Goal: Information Seeking & Learning: Learn about a topic

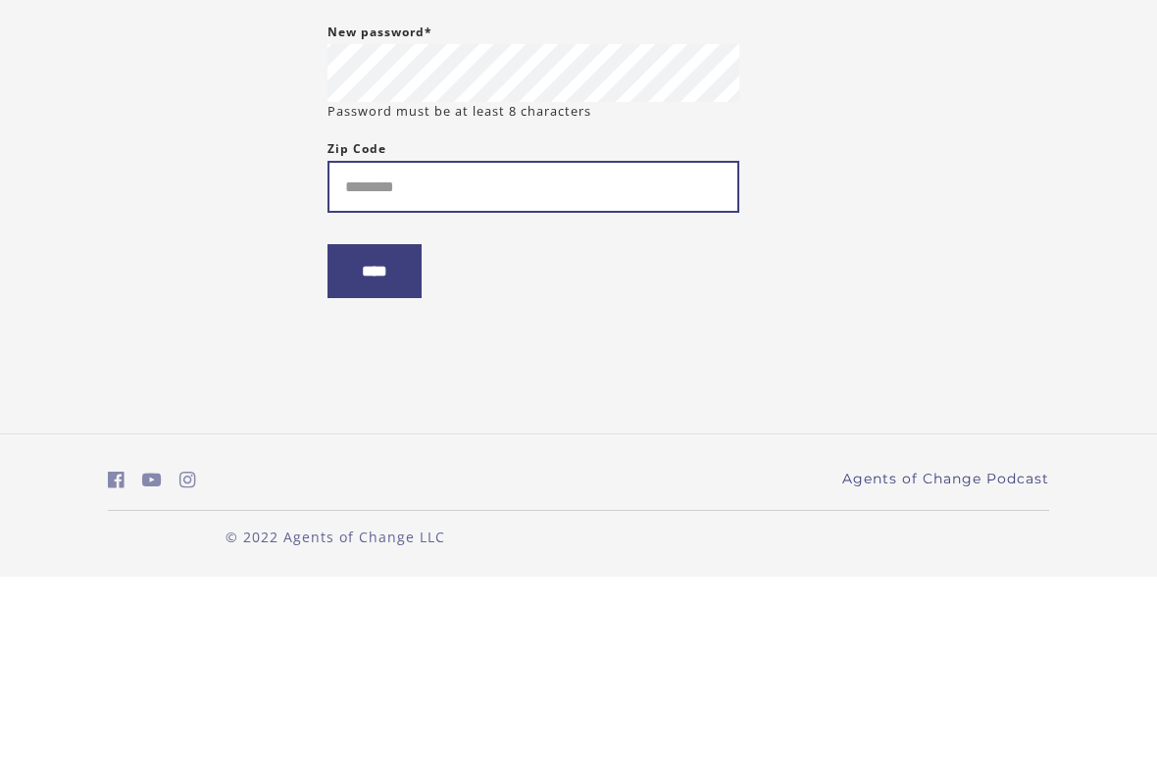
click at [634, 342] on input "Zip Code" at bounding box center [534, 368] width 412 height 52
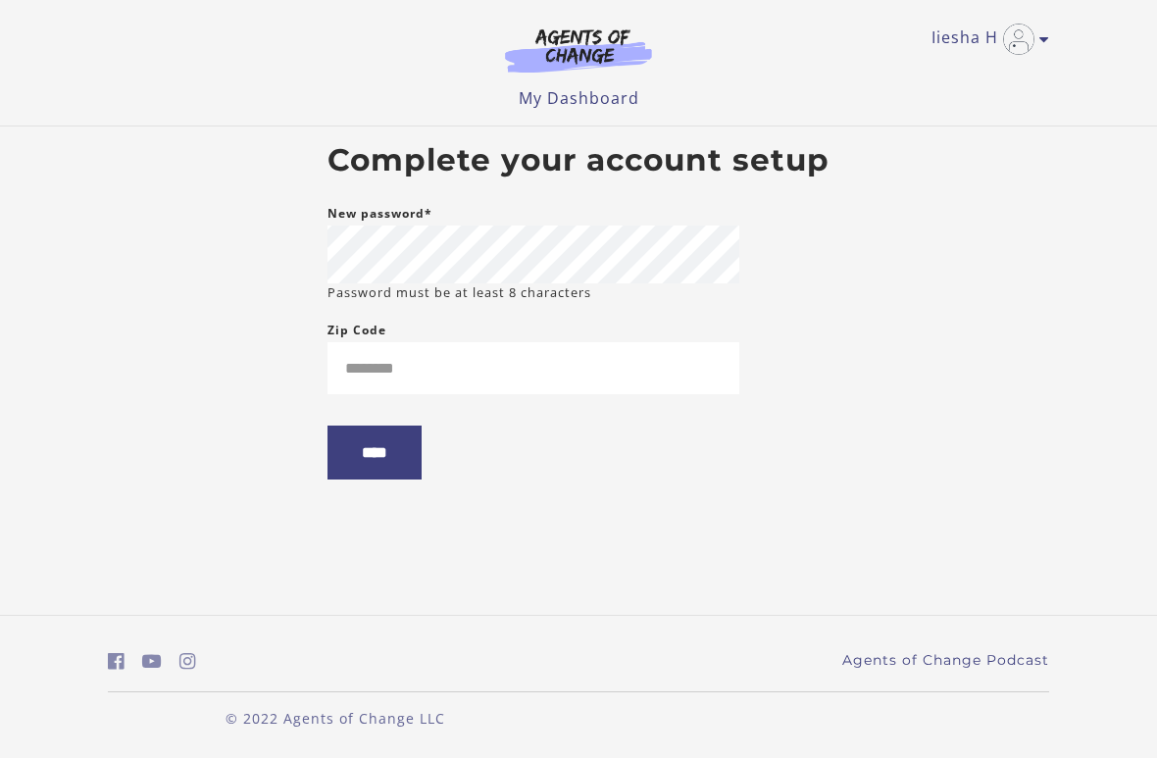
type input "*****"
click at [354, 456] on input "****" at bounding box center [375, 453] width 94 height 54
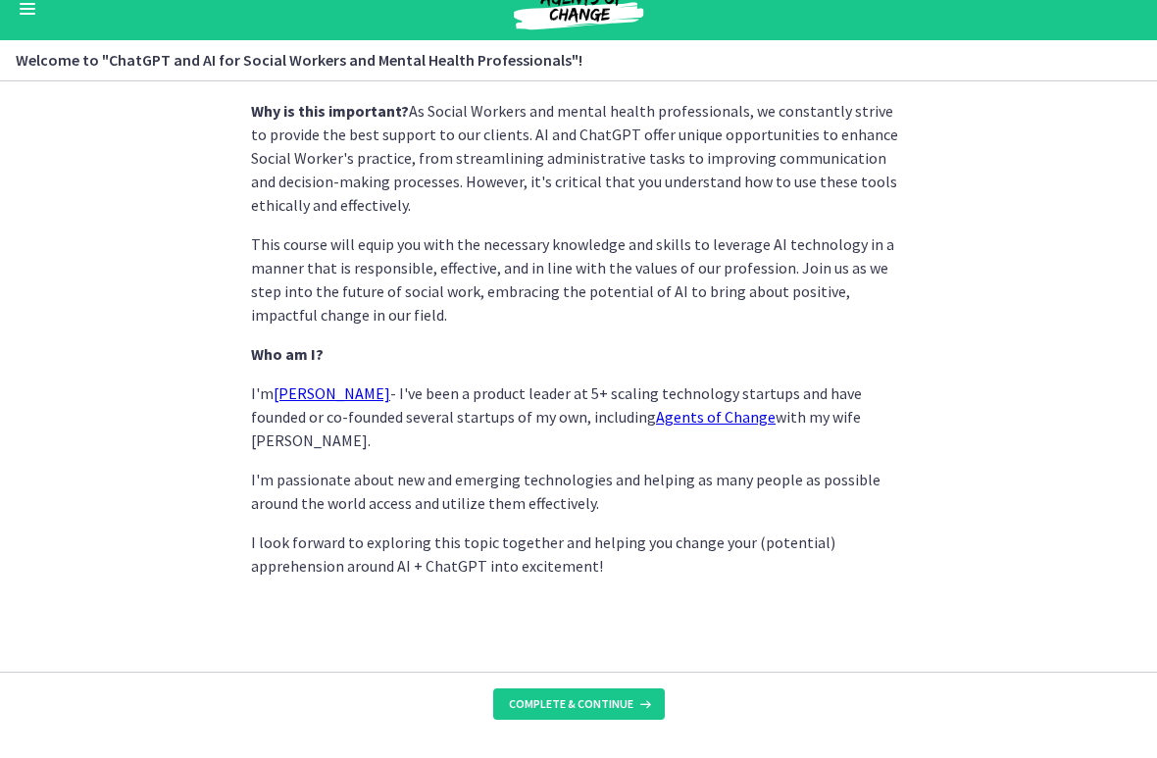
scroll to position [908, 0]
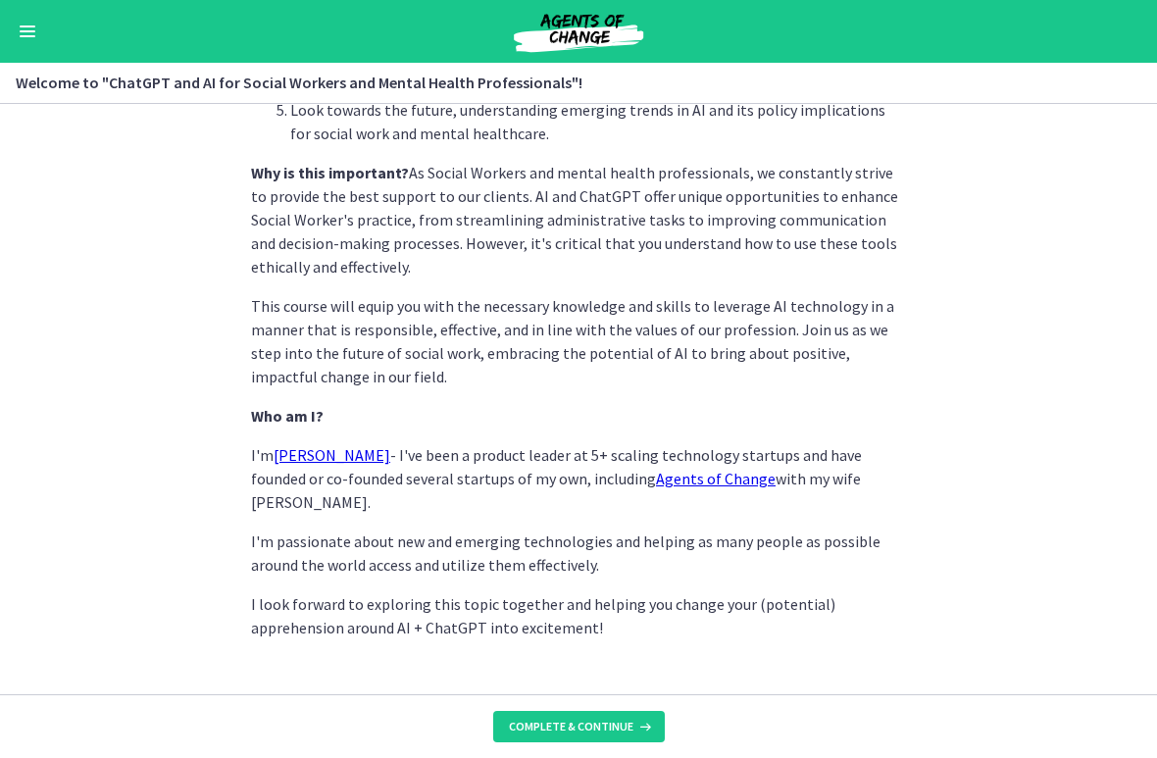
click at [622, 671] on span "Complete & continue" at bounding box center [571, 727] width 125 height 16
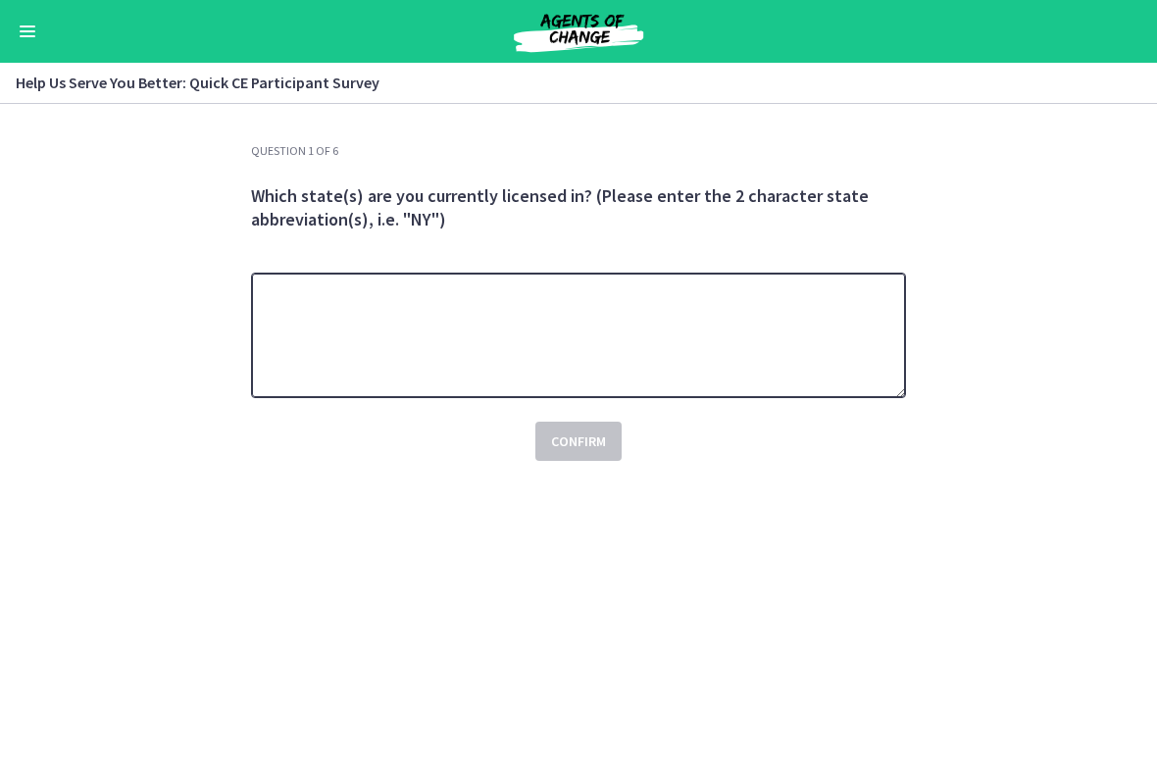
click at [842, 368] on textarea at bounding box center [578, 336] width 655 height 126
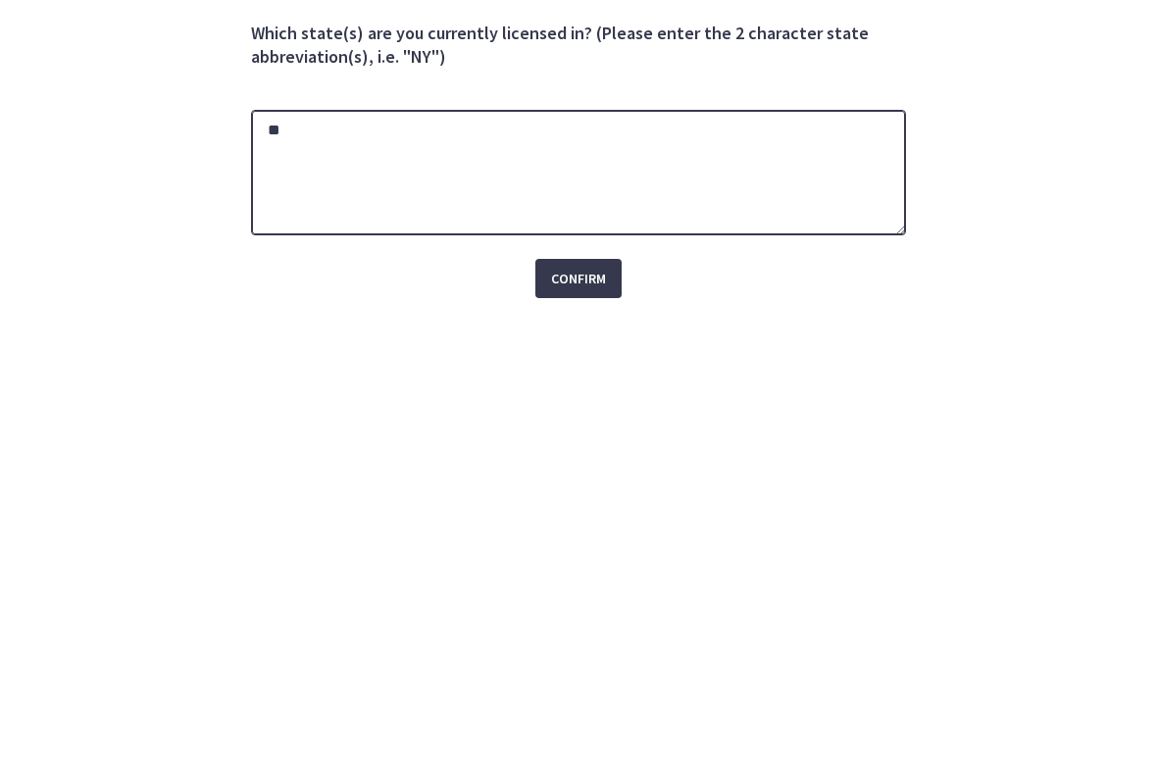
type textarea "**"
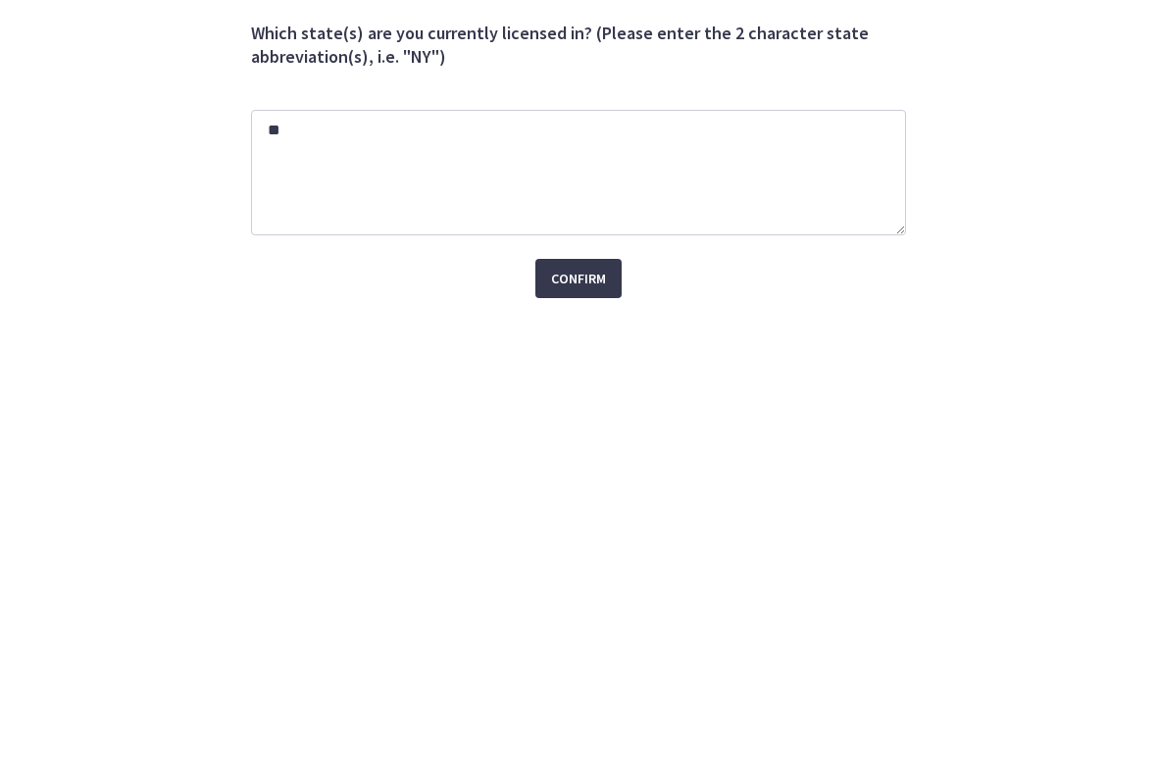
click at [554, 422] on button "Confirm" at bounding box center [579, 441] width 86 height 39
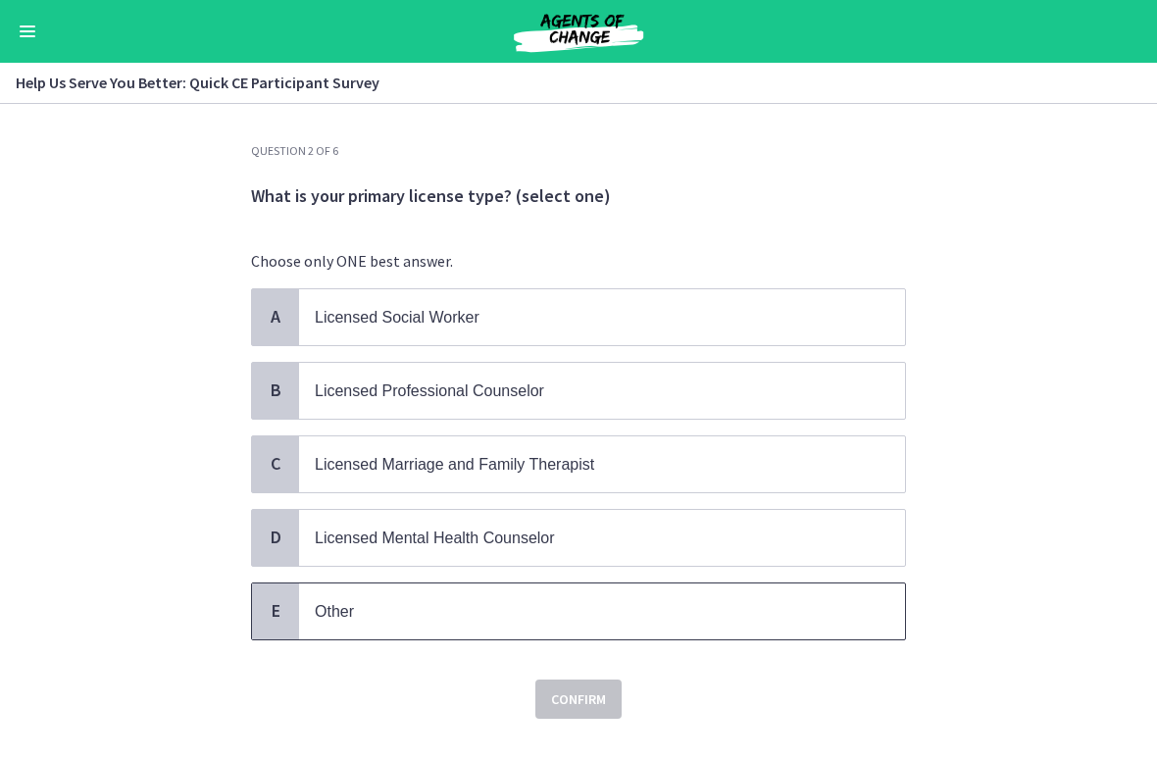
click at [495, 618] on p "Other" at bounding box center [583, 611] width 536 height 25
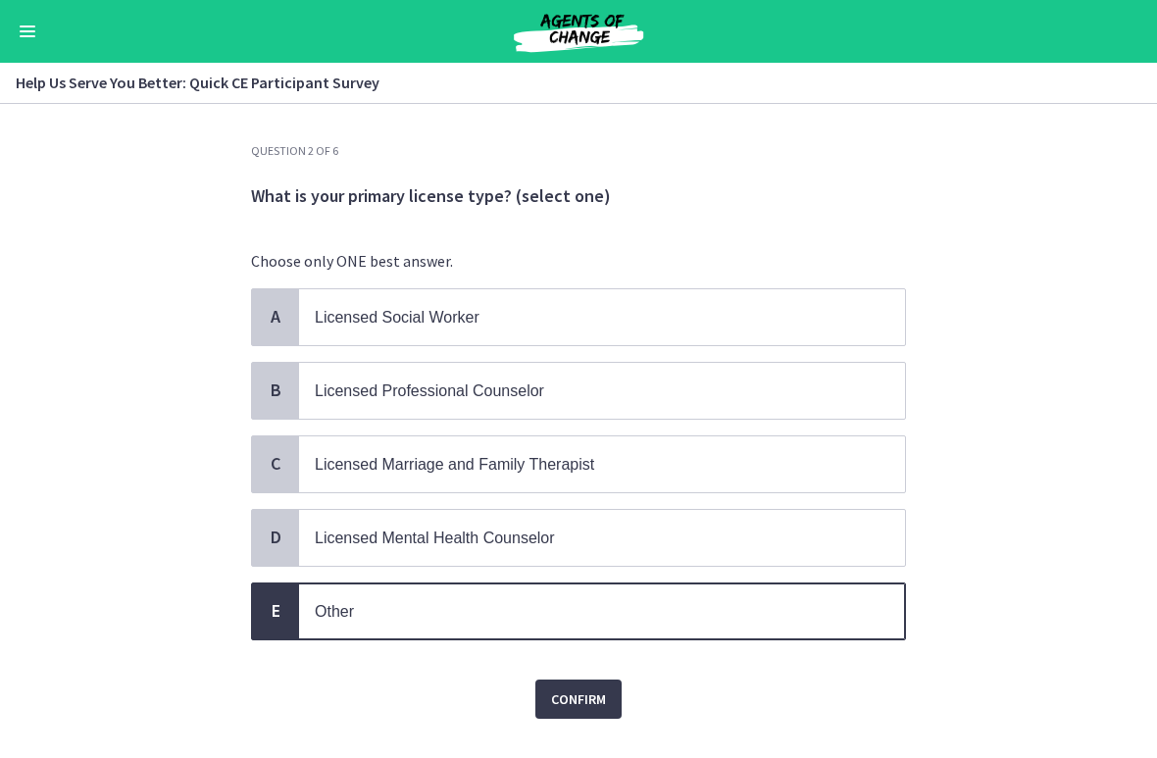
click at [583, 656] on div "Confirm" at bounding box center [578, 687] width 655 height 63
click at [578, 671] on span "Confirm" at bounding box center [578, 700] width 55 height 24
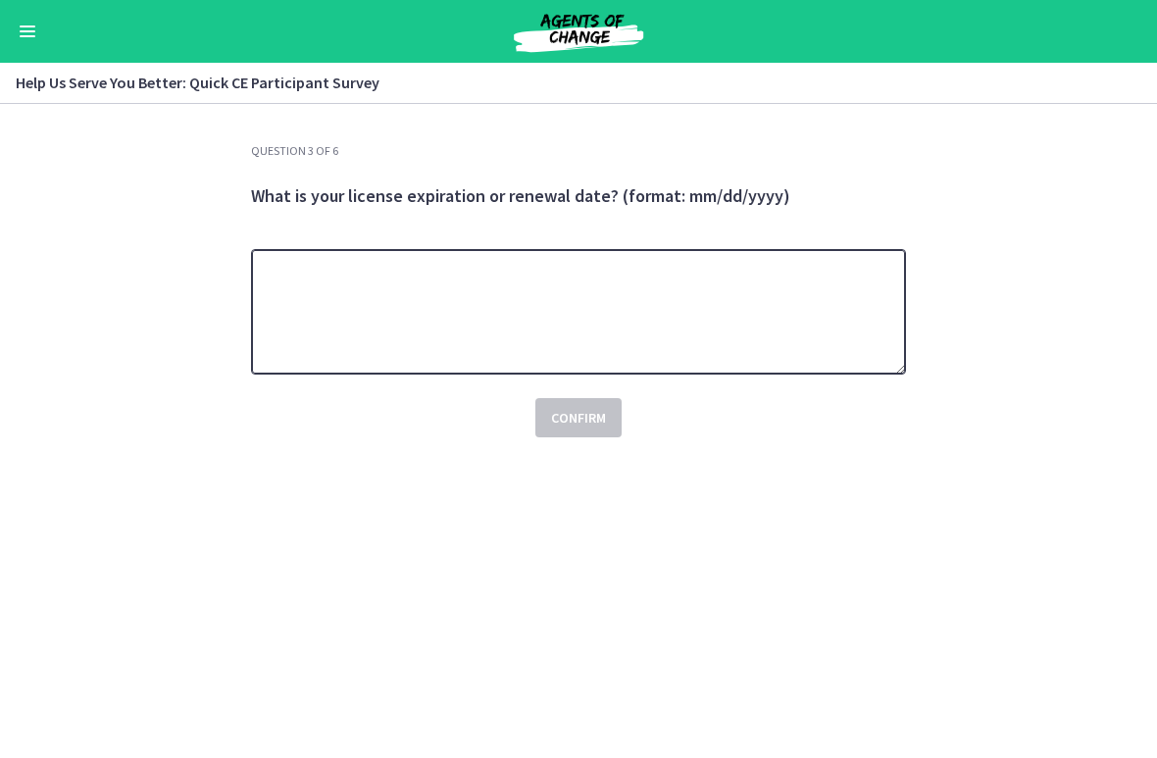
click at [717, 319] on textarea at bounding box center [578, 312] width 655 height 126
type textarea "********"
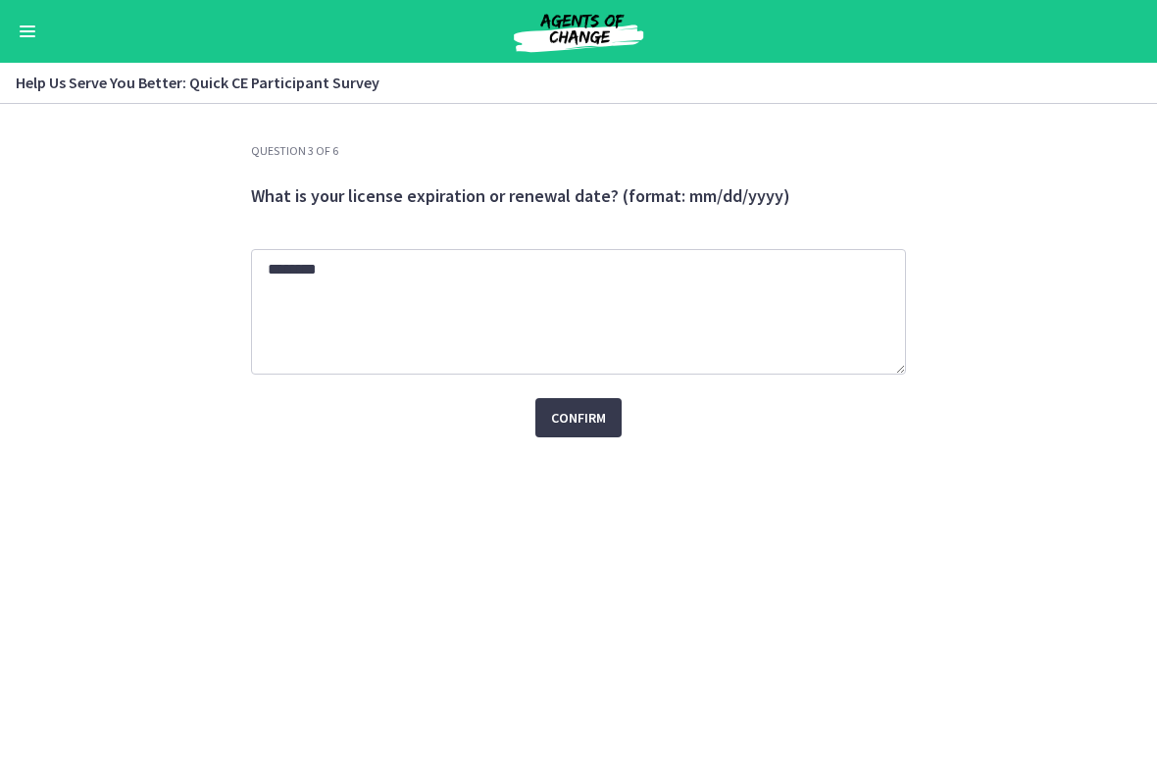
click at [588, 424] on span "Confirm" at bounding box center [578, 418] width 55 height 24
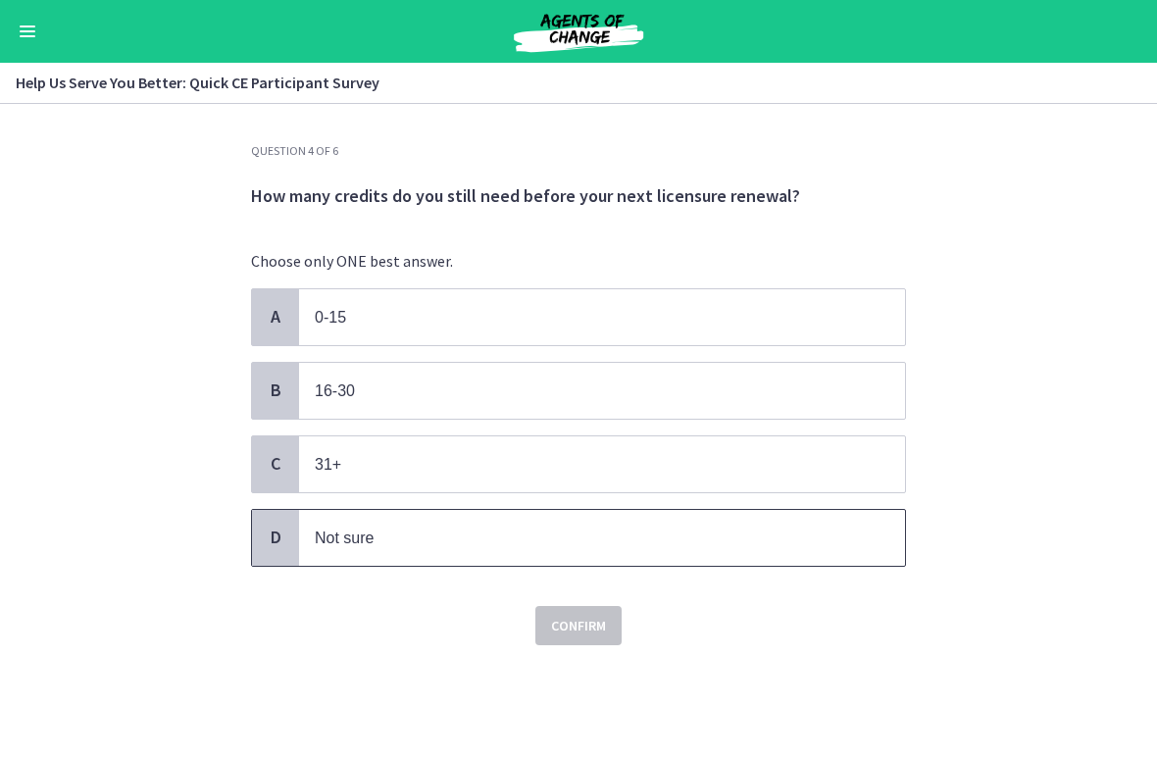
click at [330, 521] on span "Not sure" at bounding box center [602, 538] width 606 height 56
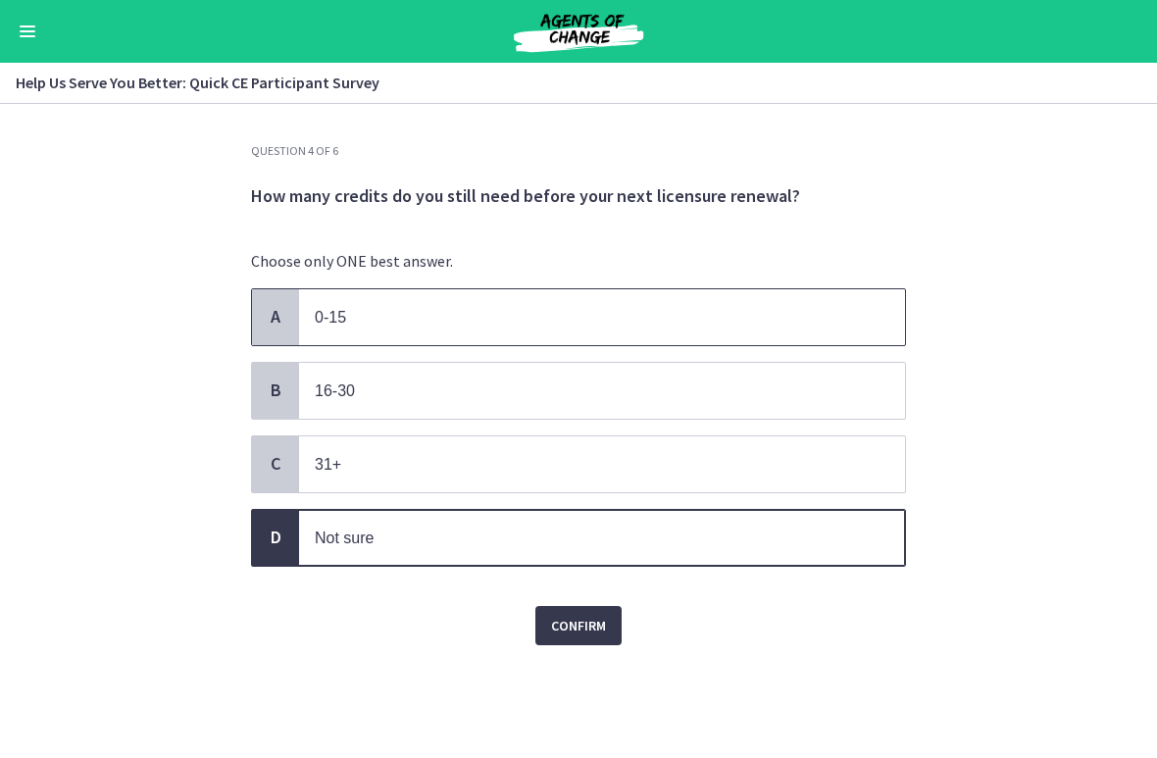
click at [314, 318] on span "0-15" at bounding box center [602, 317] width 606 height 56
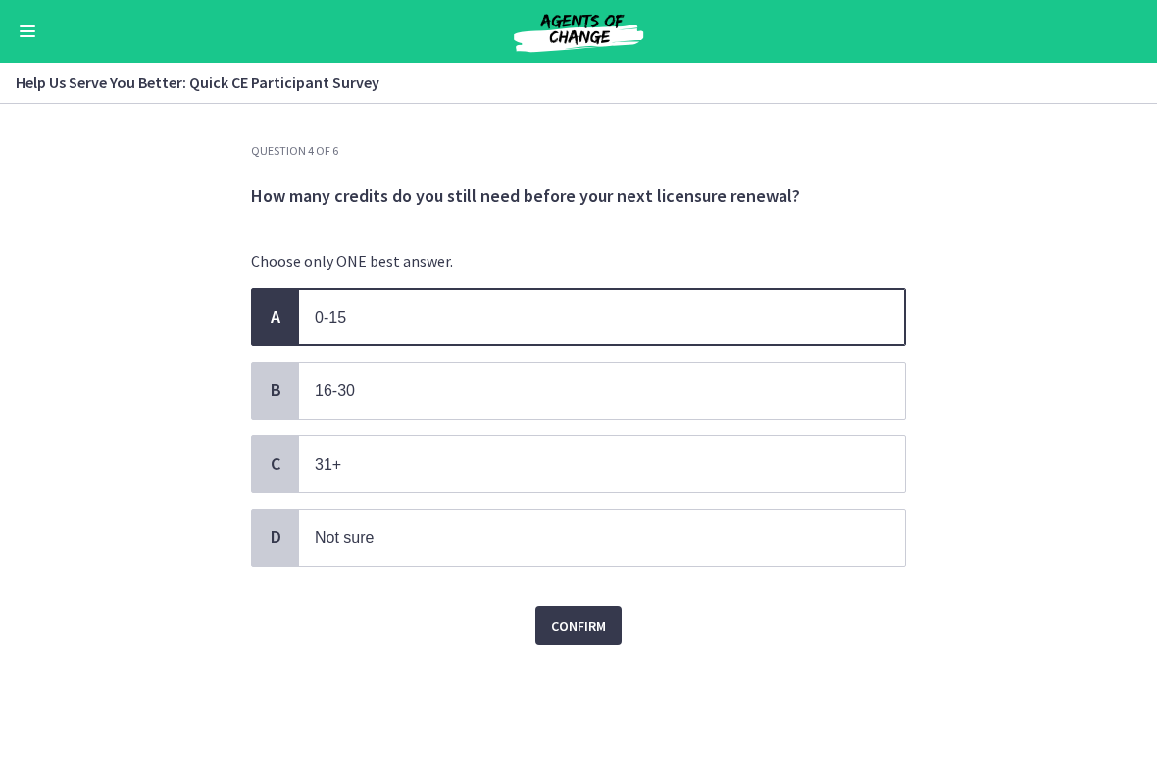
click at [603, 621] on span "Confirm" at bounding box center [578, 626] width 55 height 24
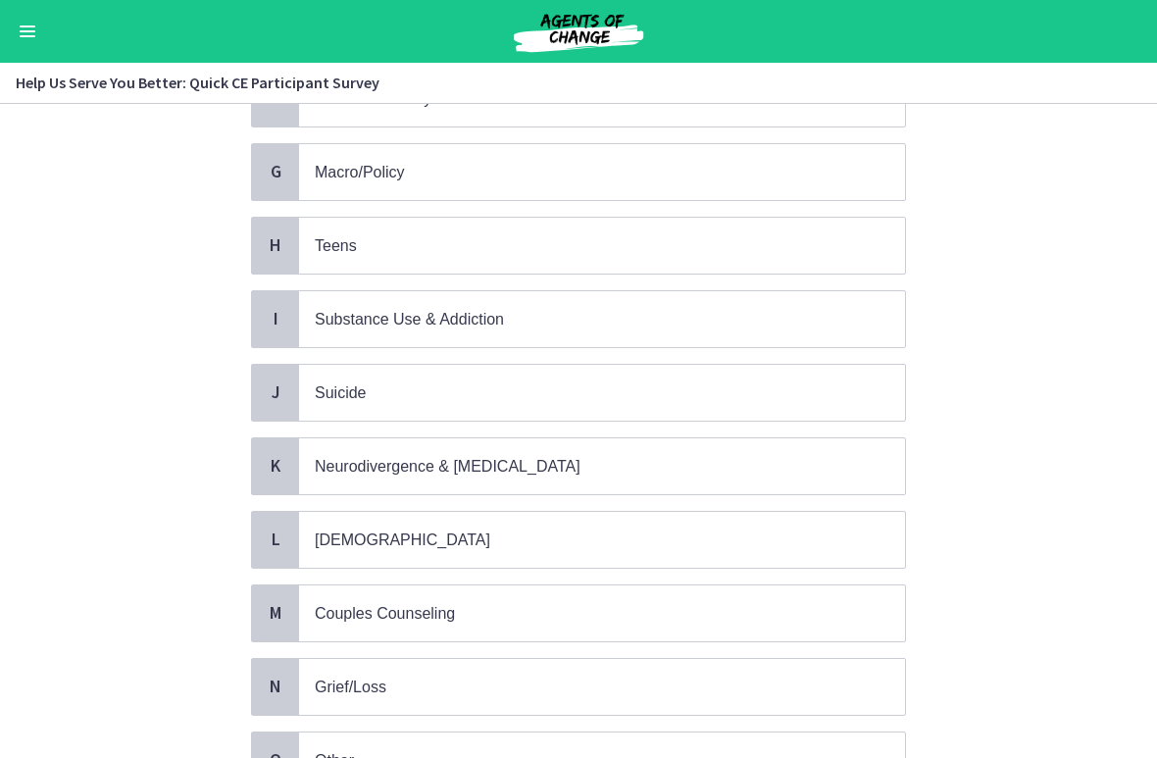
scroll to position [588, 0]
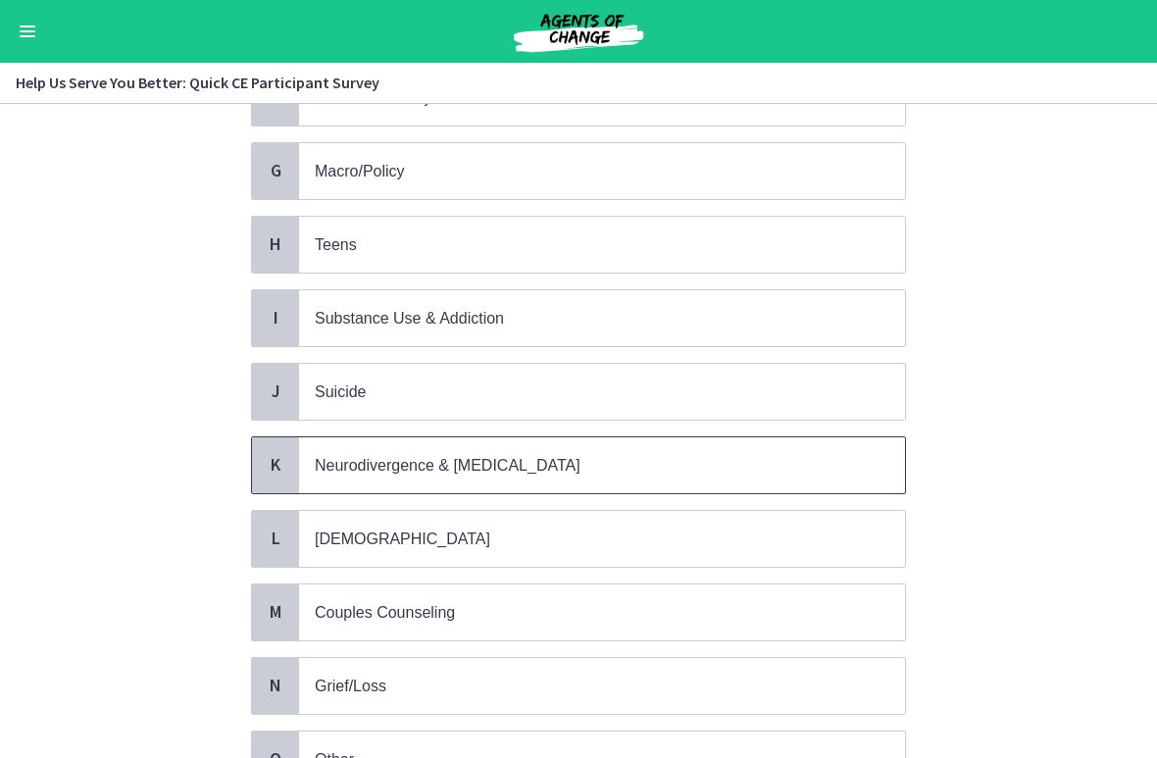
click at [360, 461] on span "Neurodivergence & Developmental Disorders" at bounding box center [448, 465] width 266 height 17
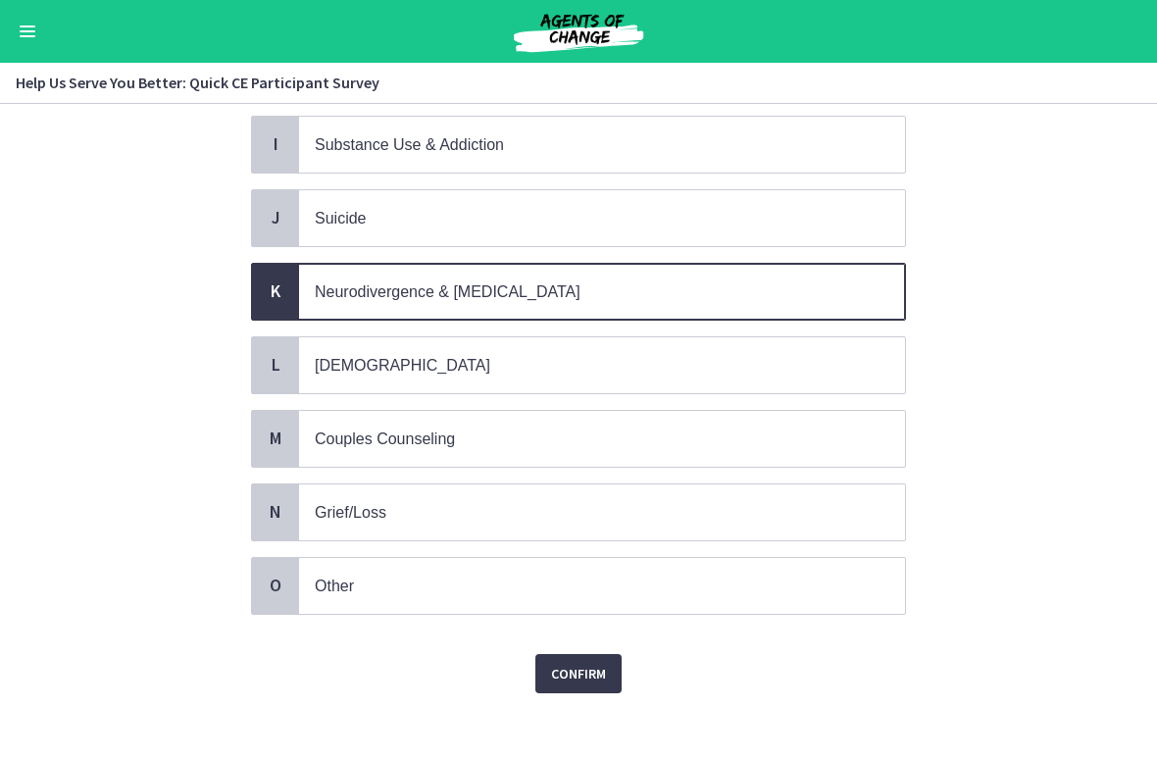
scroll to position [760, 0]
click at [569, 665] on span "Confirm" at bounding box center [578, 675] width 55 height 24
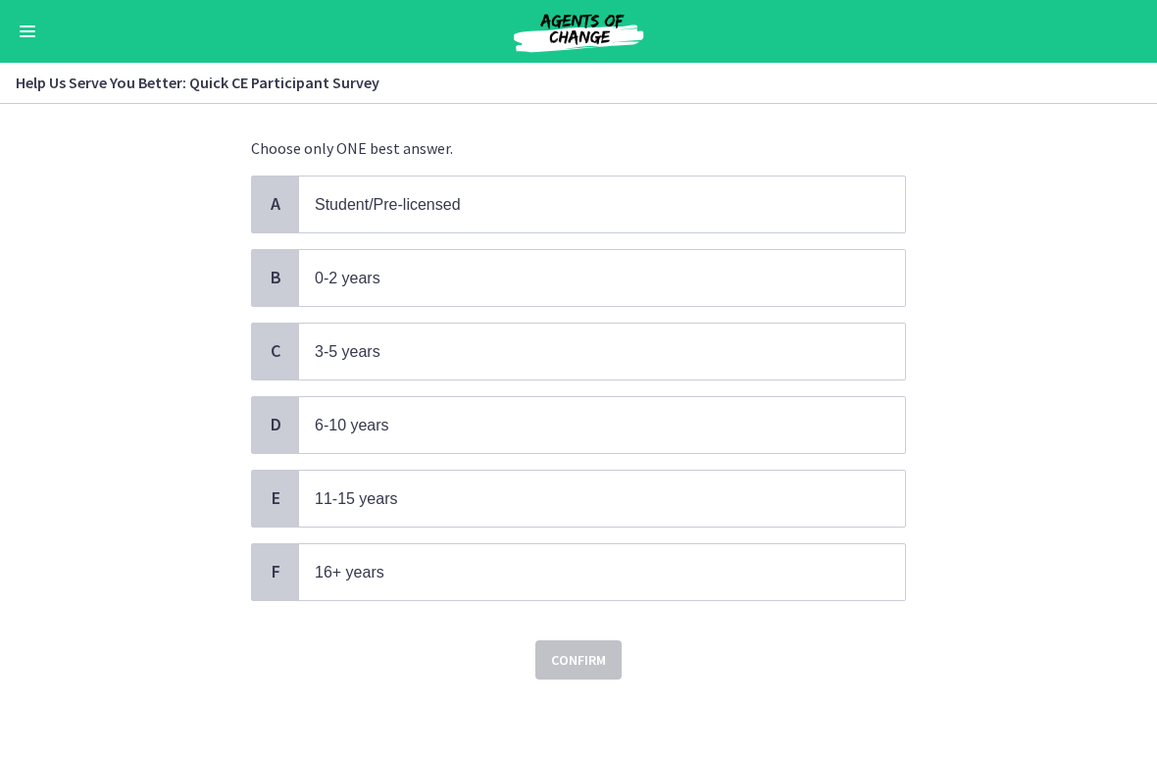
scroll to position [0, 0]
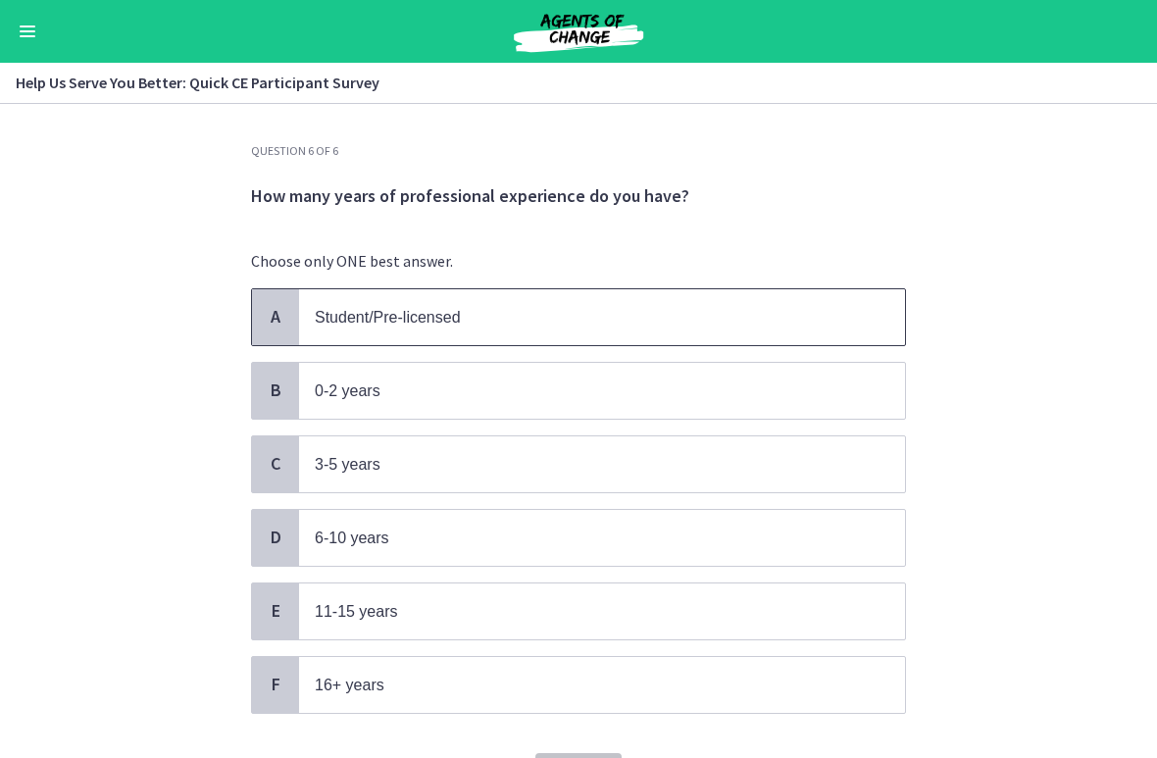
click at [349, 313] on span "Student/Pre-licensed" at bounding box center [388, 317] width 146 height 17
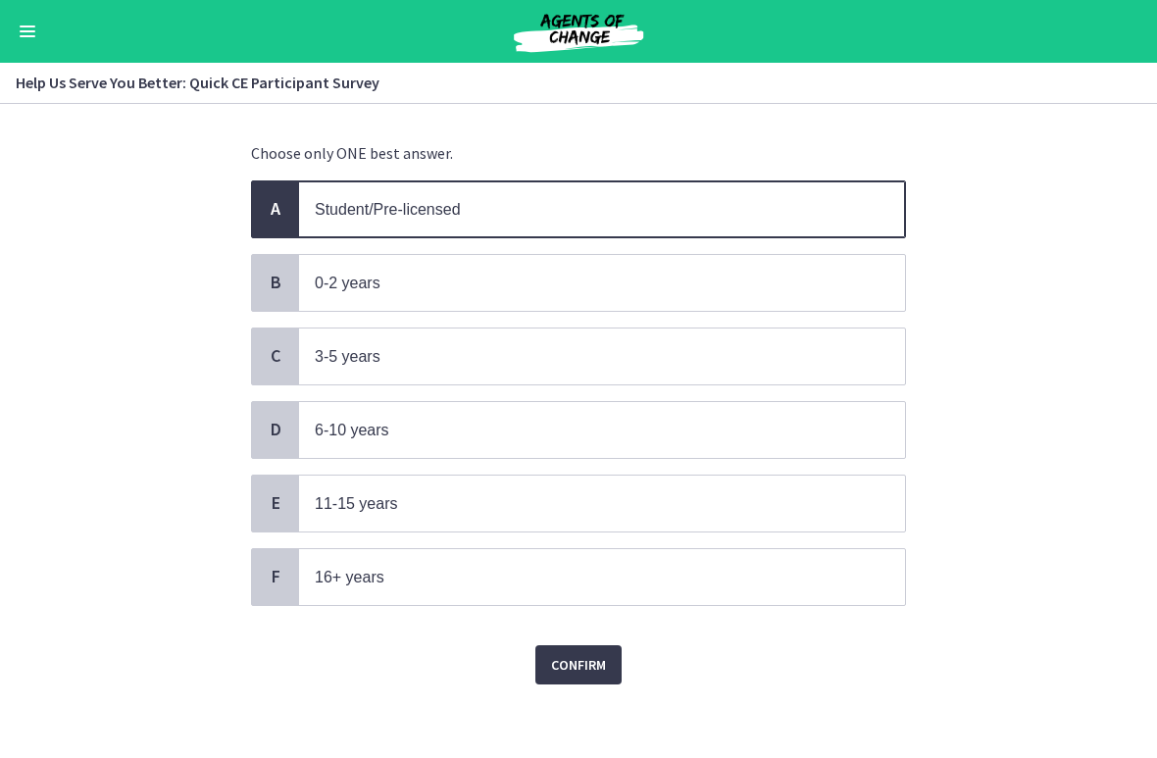
scroll to position [107, 0]
click at [554, 660] on span "Confirm" at bounding box center [578, 666] width 55 height 24
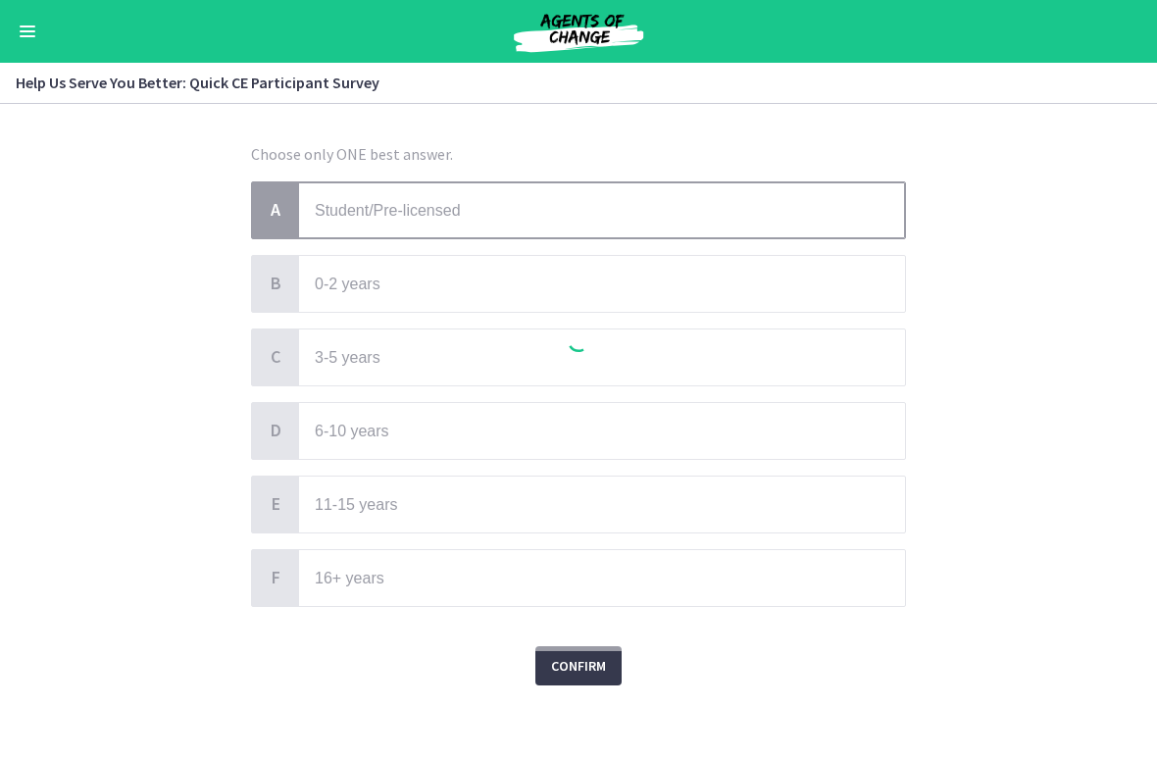
scroll to position [0, 0]
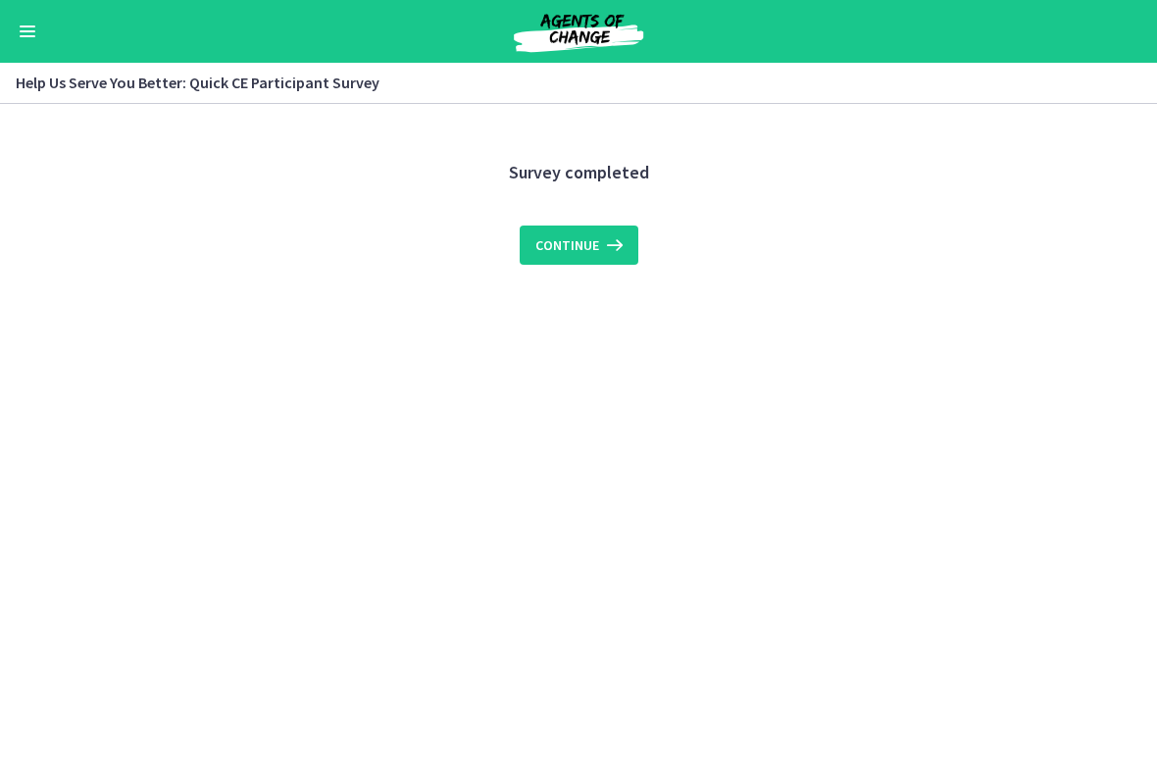
click at [578, 239] on span "Continue" at bounding box center [568, 245] width 64 height 24
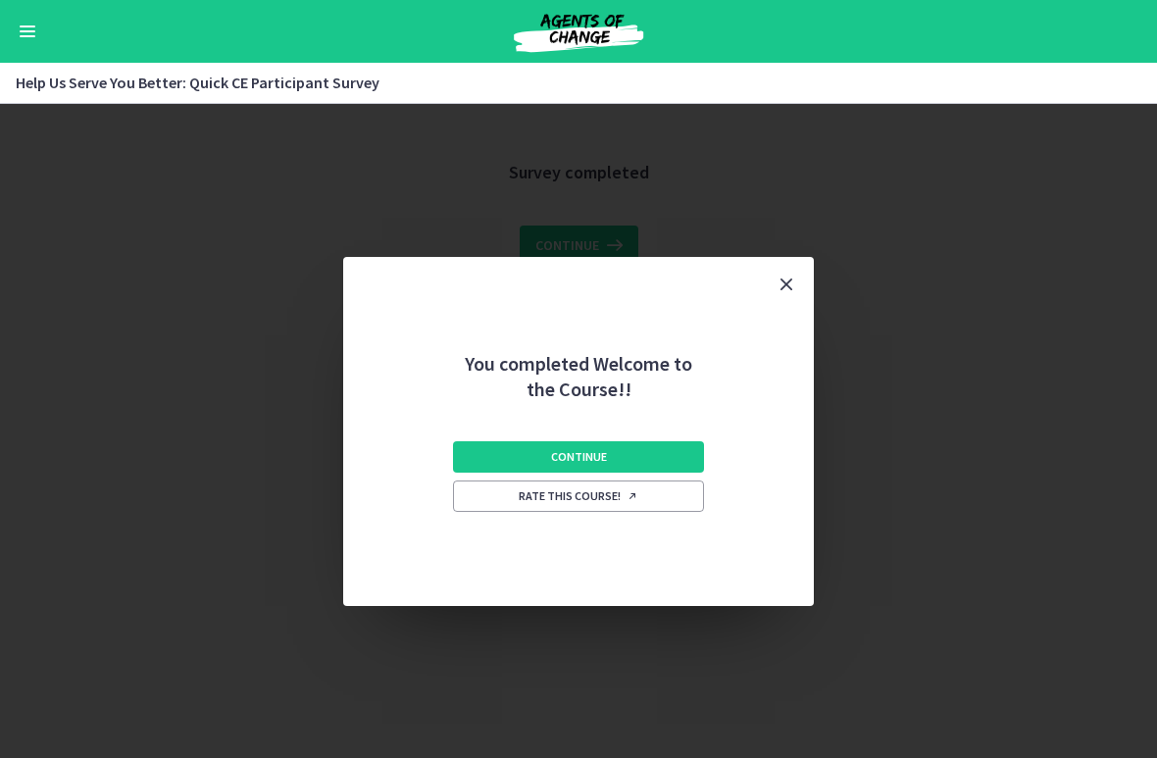
click at [638, 466] on button "Continue" at bounding box center [578, 456] width 251 height 31
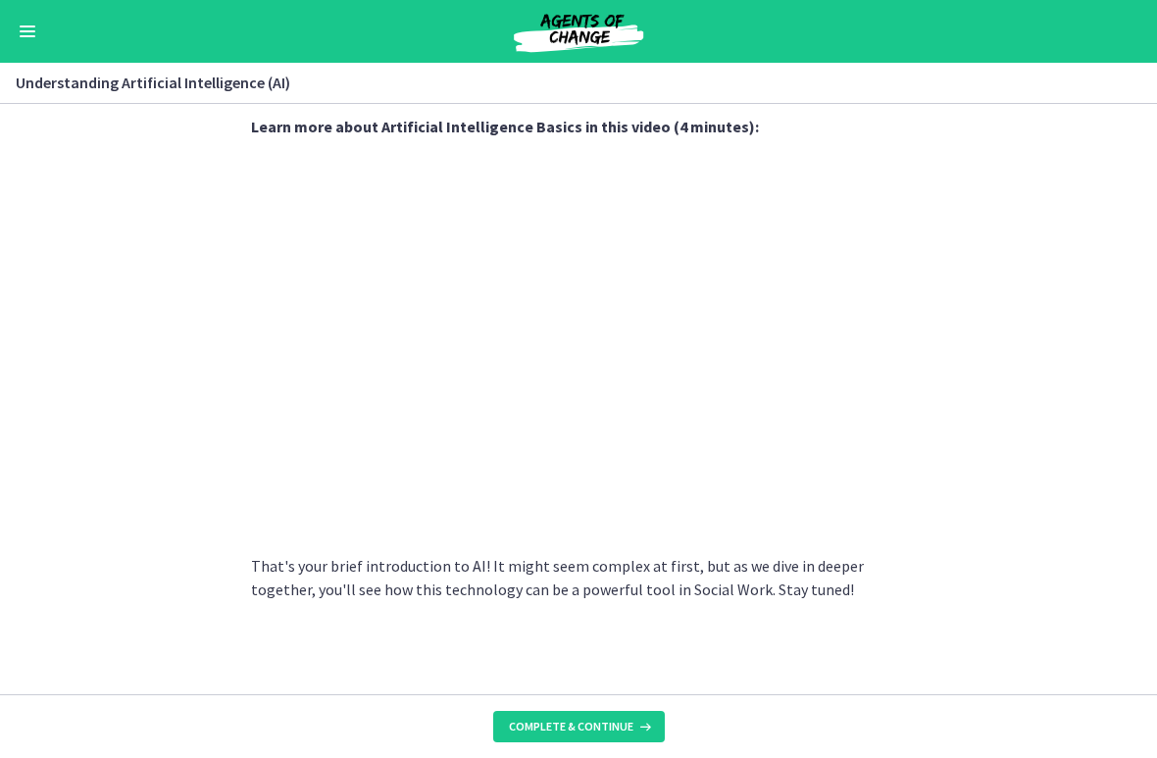
scroll to position [852, 0]
click at [228, 407] on section "AI is essentially a branch of computer science aiming to build machines that mi…" at bounding box center [578, 399] width 1157 height 590
click at [627, 671] on button "Complete & continue" at bounding box center [579, 726] width 172 height 31
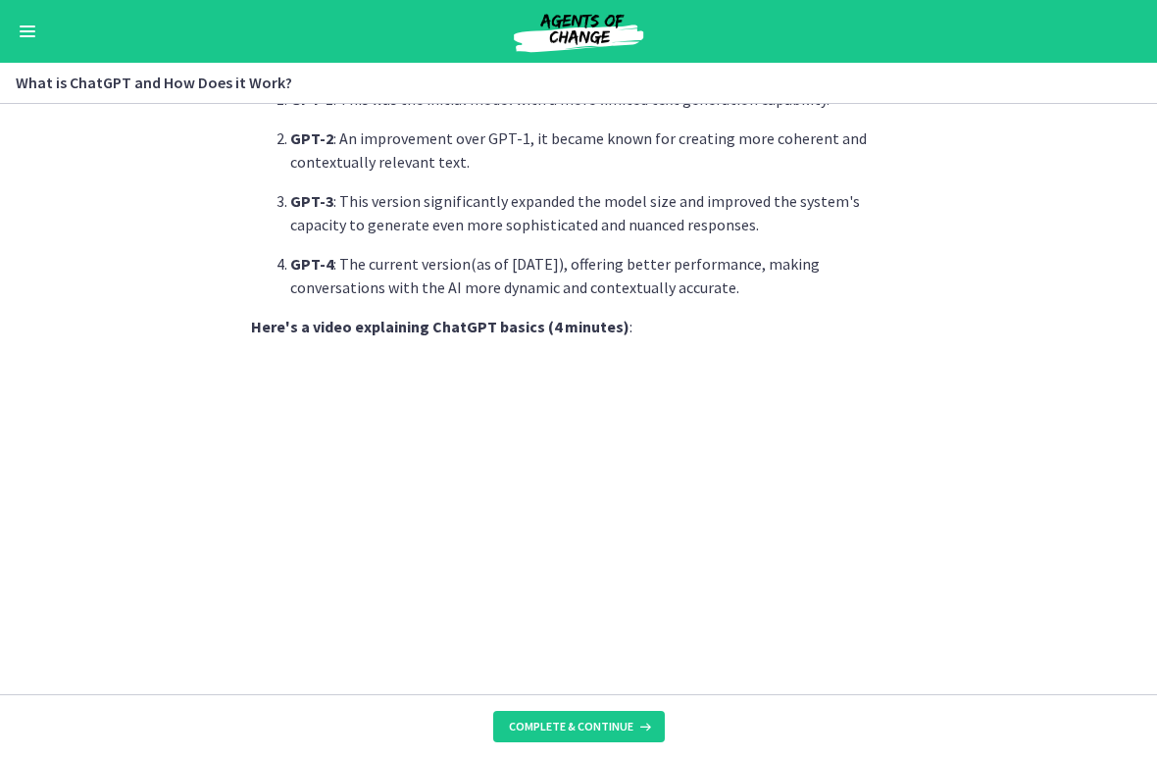
scroll to position [836, 0]
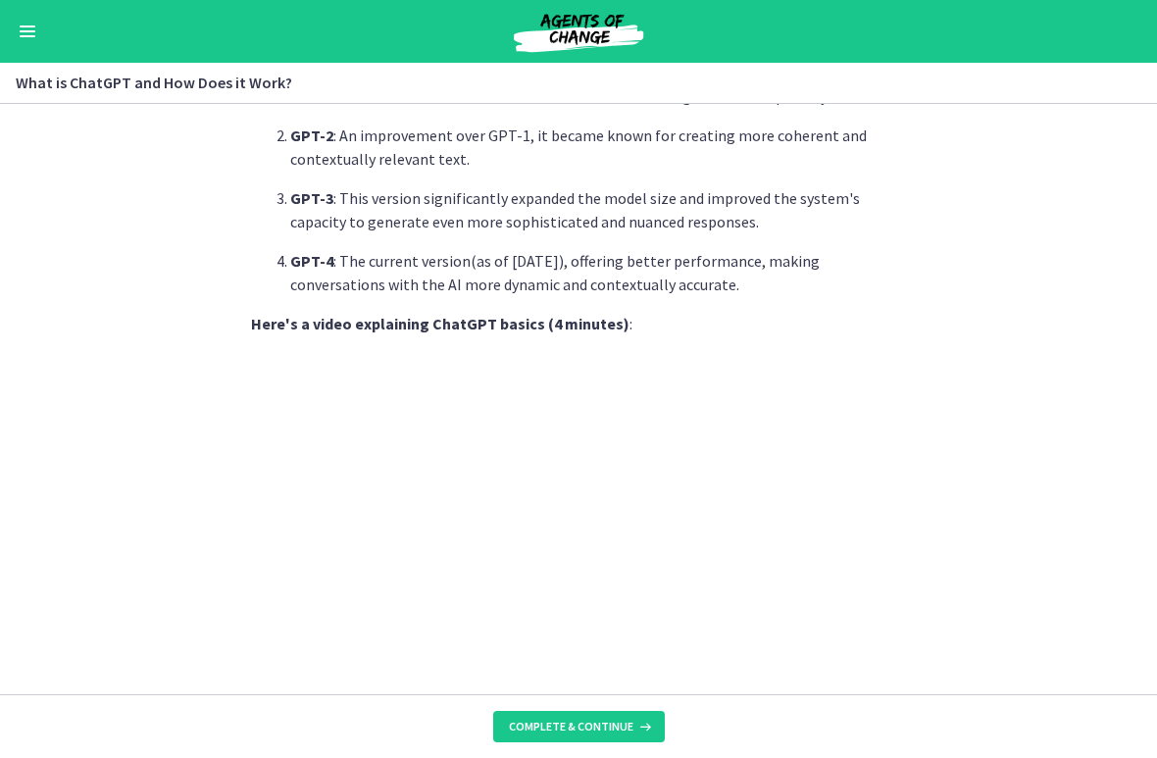
click at [273, 259] on ol "GPT-1 : This was the initial model with a more limited text generation capabili…" at bounding box center [578, 190] width 655 height 212
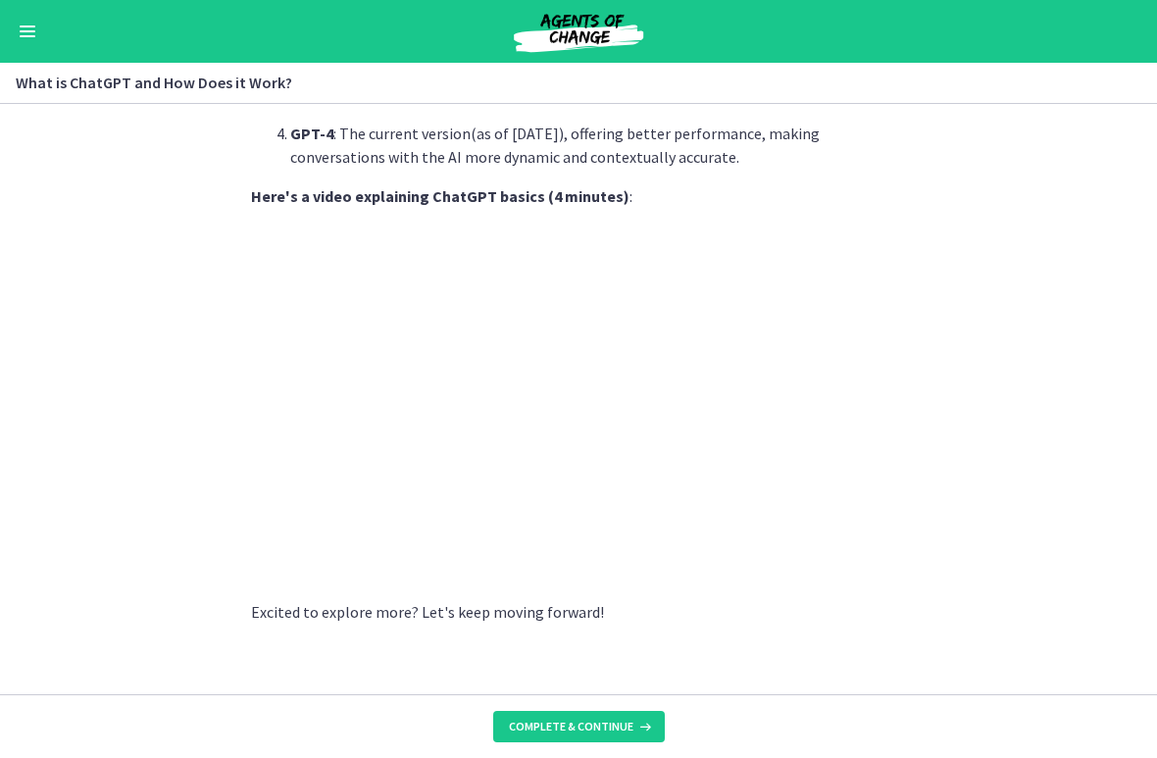
scroll to position [962, 0]
click at [567, 671] on button "Complete & continue" at bounding box center [579, 726] width 172 height 31
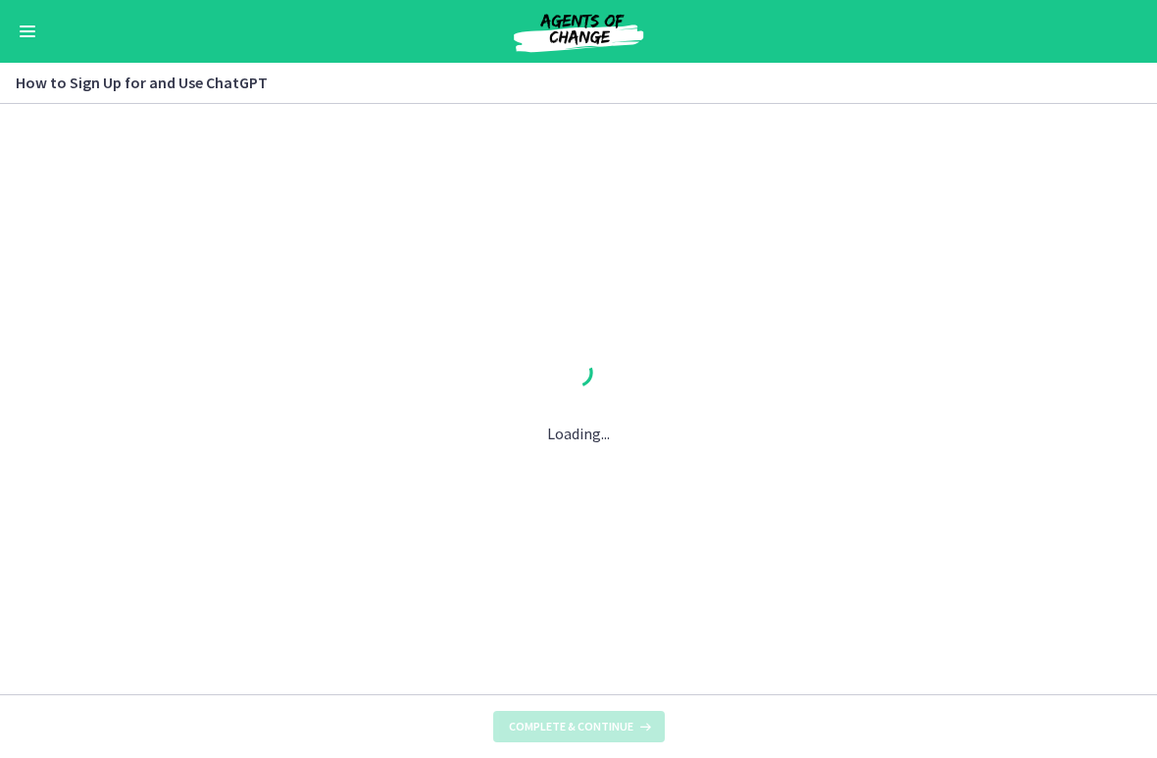
scroll to position [0, 0]
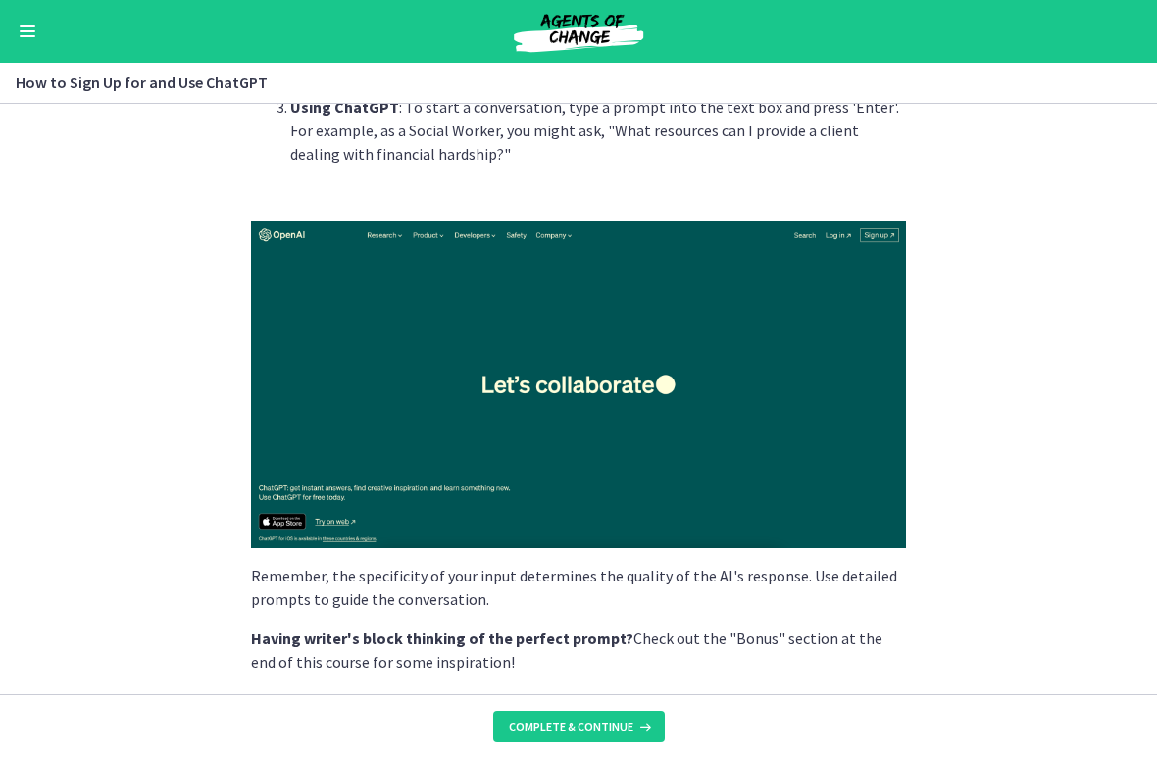
scroll to position [203, 0]
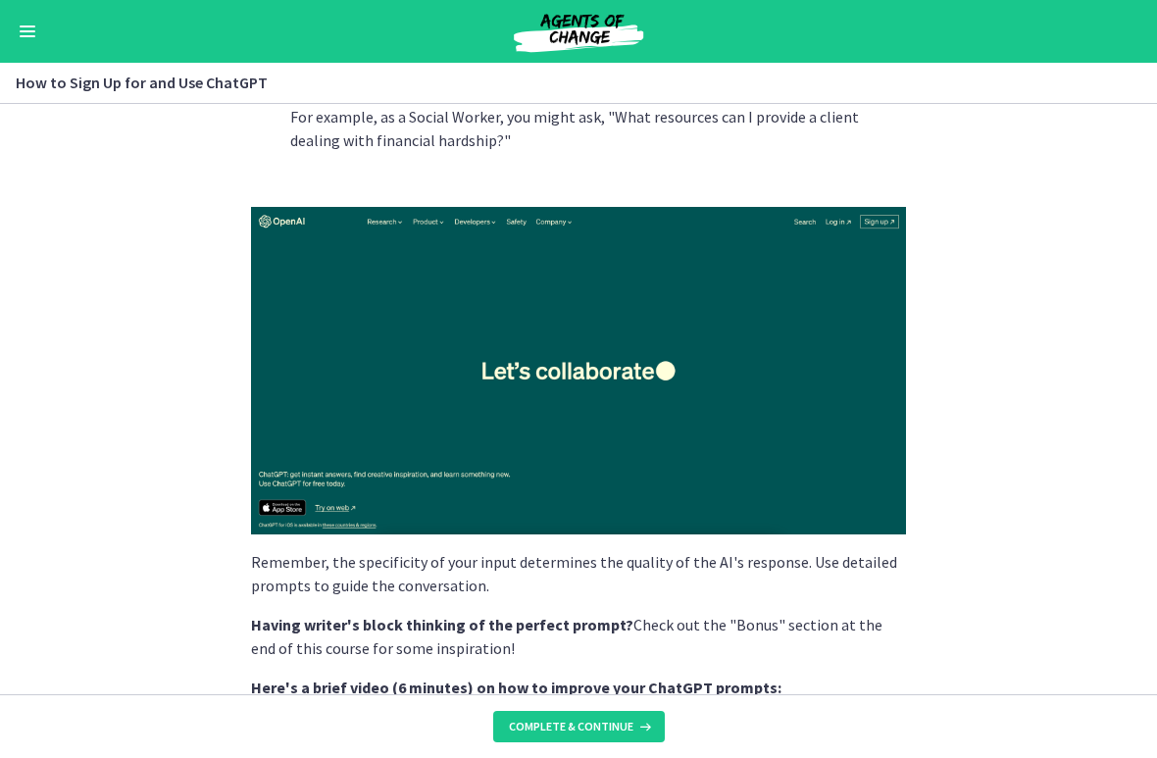
click at [340, 382] on img at bounding box center [578, 371] width 655 height 328
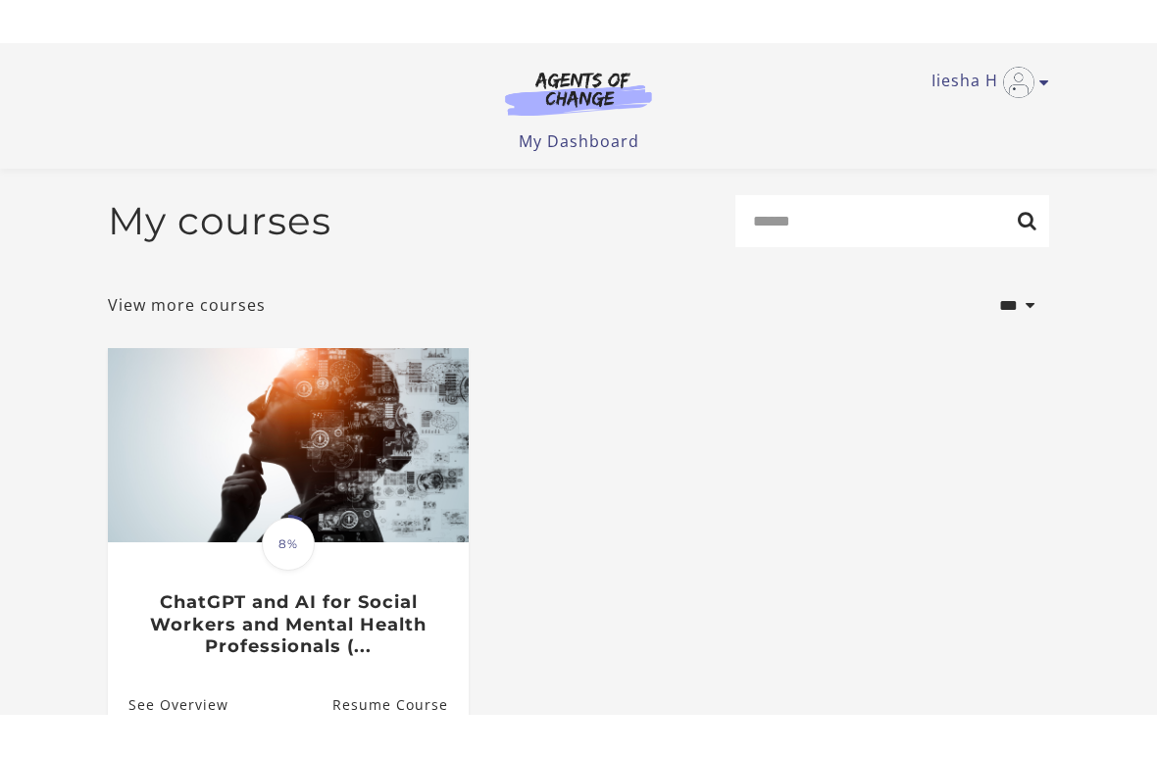
scroll to position [144, 0]
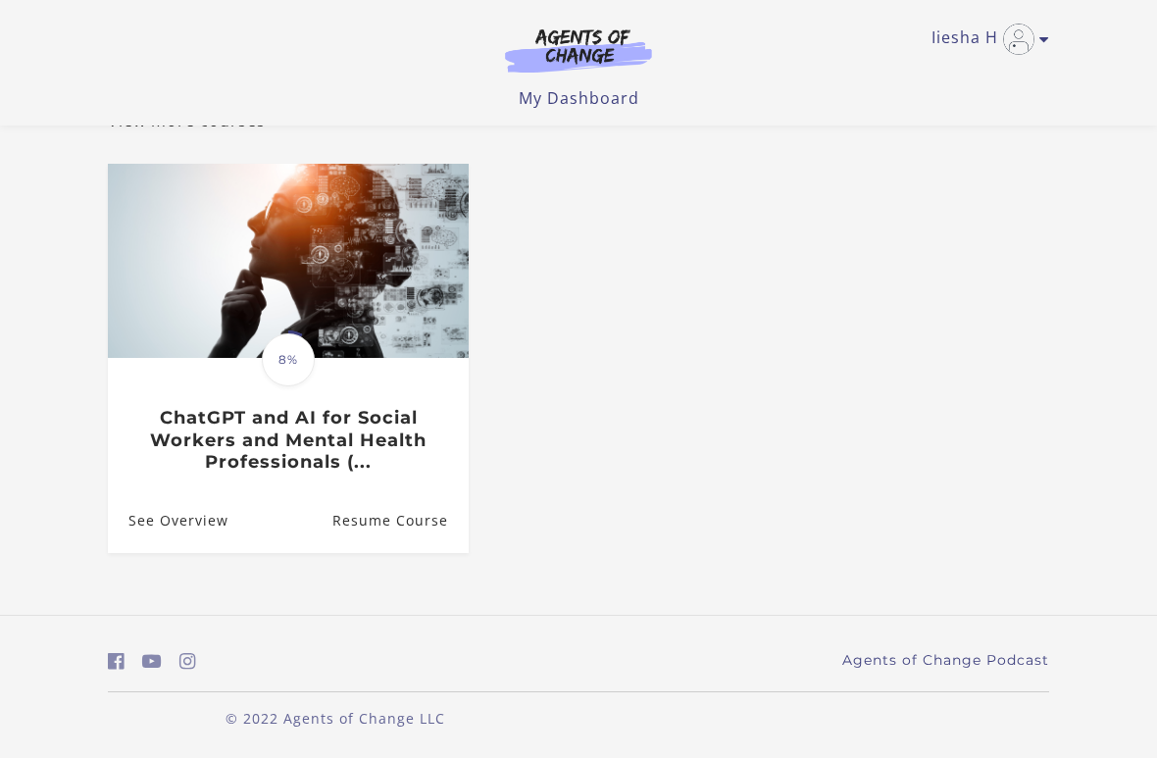
click at [395, 523] on link "Resume Course" at bounding box center [401, 520] width 136 height 64
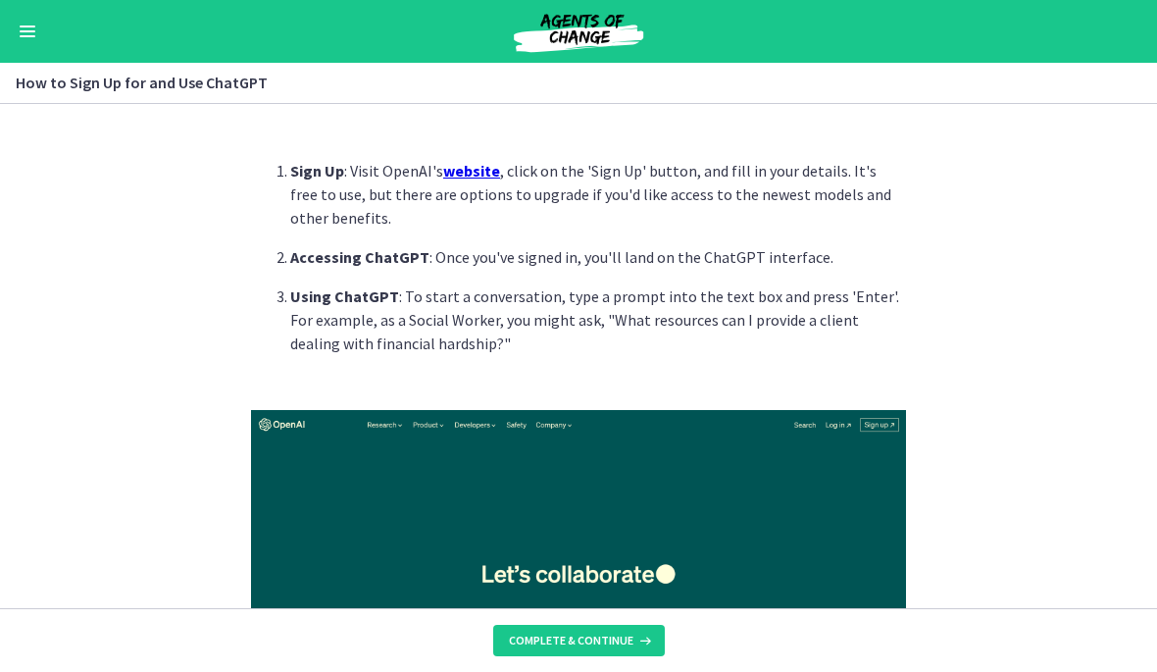
click at [468, 172] on u "website" at bounding box center [471, 171] width 57 height 20
